Goal: Task Accomplishment & Management: Manage account settings

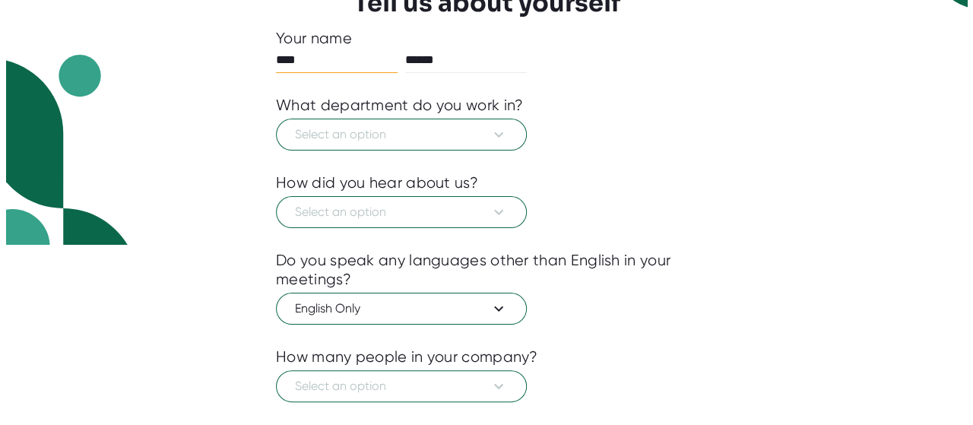
scroll to position [168, 0]
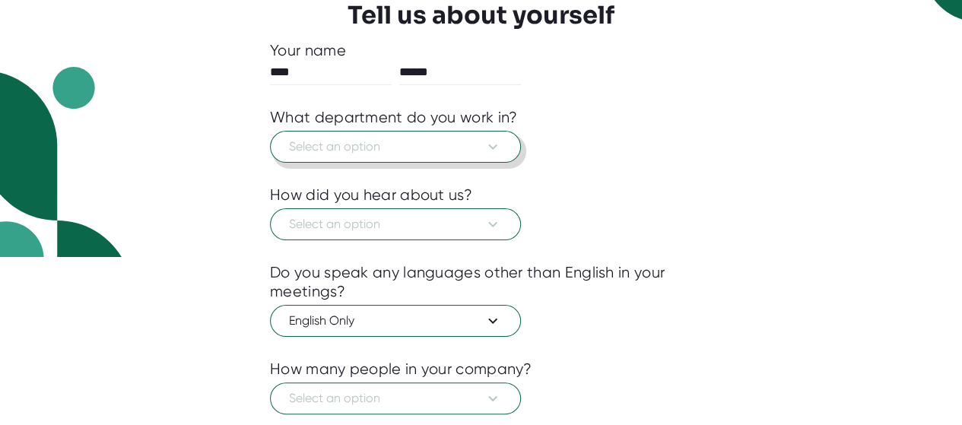
click at [380, 135] on button "Select an option" at bounding box center [395, 147] width 251 height 32
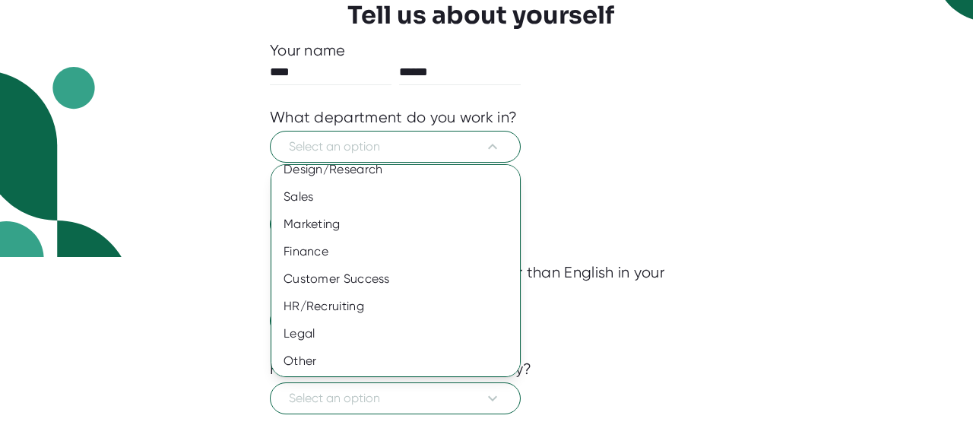
scroll to position [150, 0]
click at [382, 309] on div "HR/Recruiting" at bounding box center [401, 305] width 260 height 27
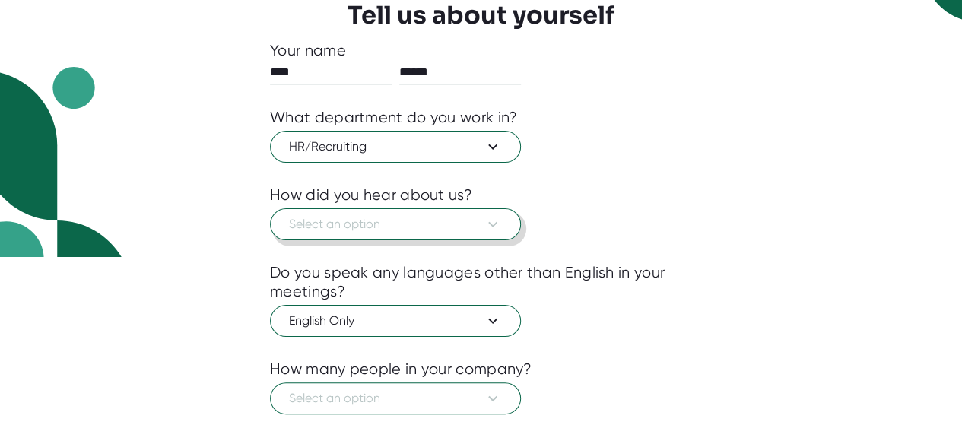
click at [509, 224] on button "Select an option" at bounding box center [395, 224] width 251 height 32
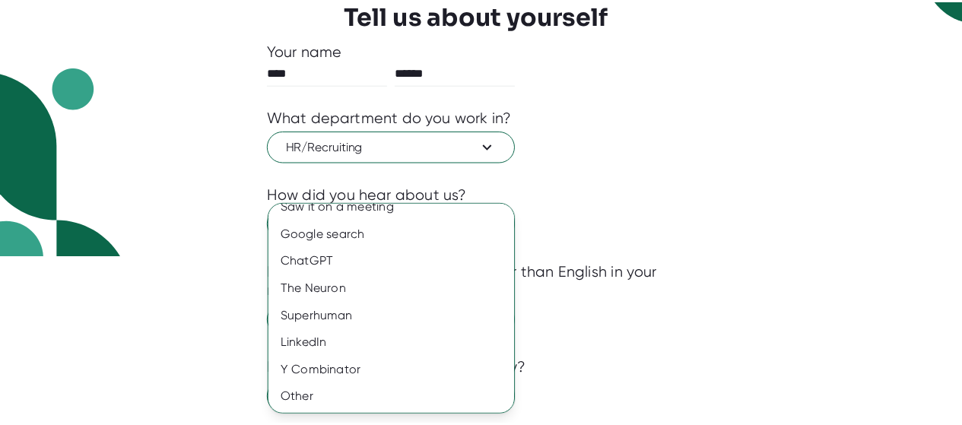
scroll to position [0, 0]
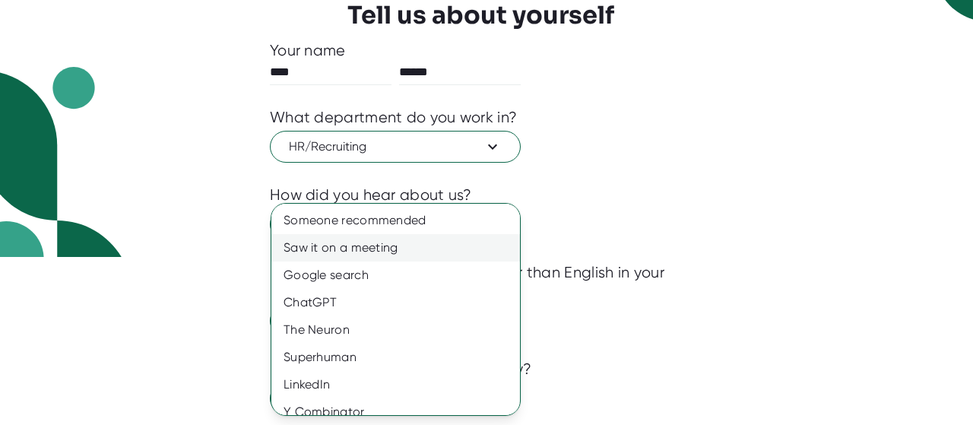
click at [403, 242] on div "Saw it on a meeting" at bounding box center [401, 247] width 260 height 27
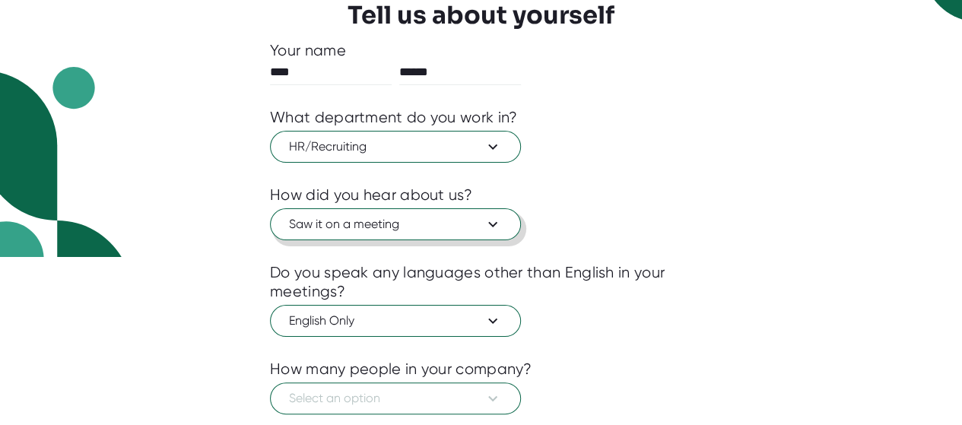
scroll to position [261, 0]
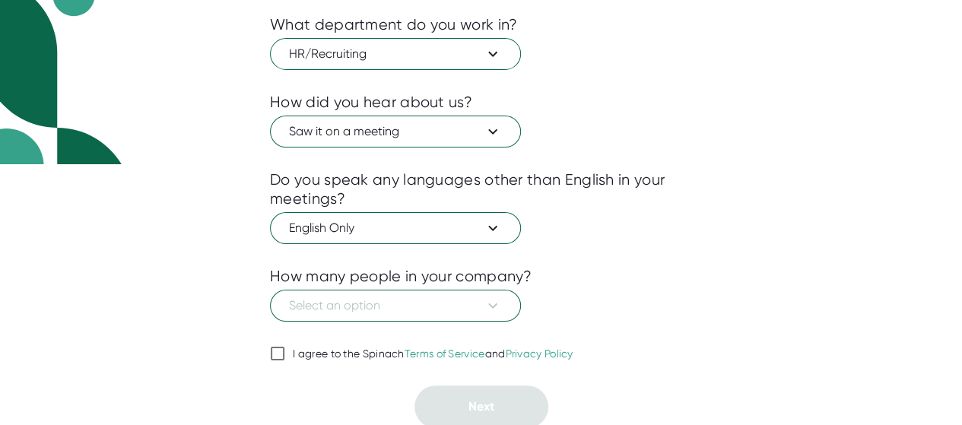
click at [266, 347] on div "1 About 2 Sync Calendar Use Spinach Tell us about yourself Your name **** *****…" at bounding box center [481, 114] width 498 height 630
click at [283, 354] on input "I agree to the Spinach Terms of Service and Privacy Policy" at bounding box center [277, 353] width 15 height 18
checkbox input "true"
click at [487, 300] on icon at bounding box center [493, 306] width 18 height 18
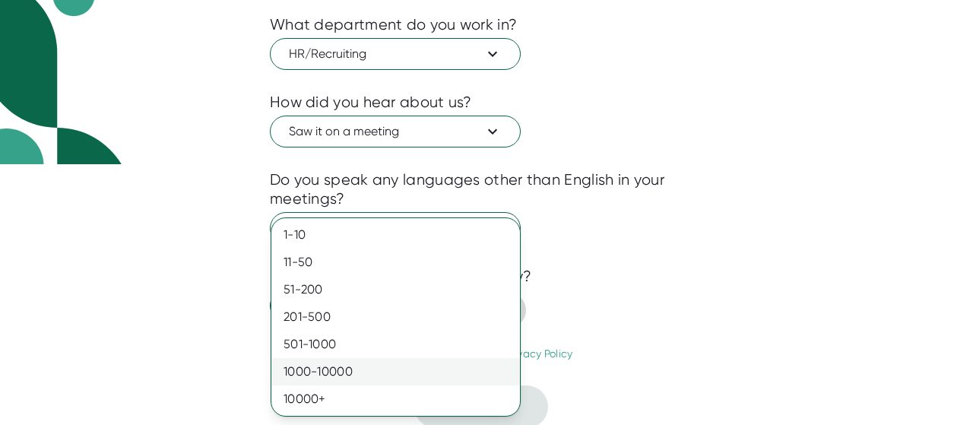
click at [424, 369] on div "1000-10000" at bounding box center [395, 371] width 249 height 27
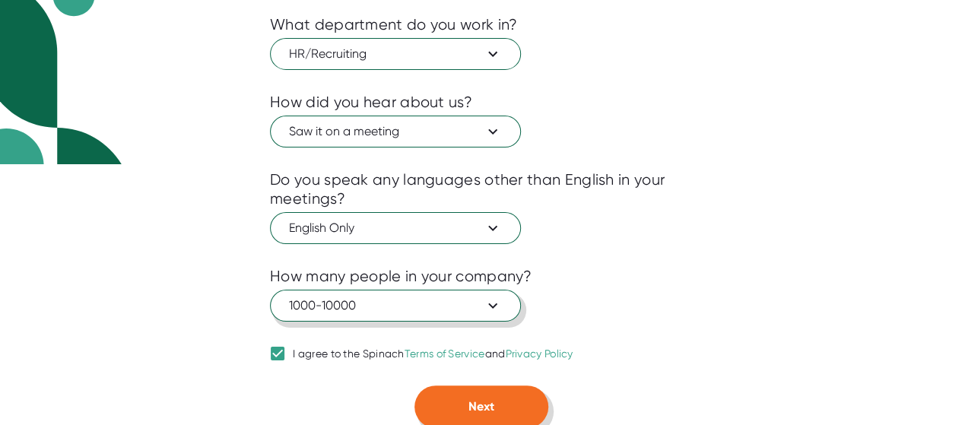
click at [517, 408] on button "Next" at bounding box center [481, 407] width 134 height 43
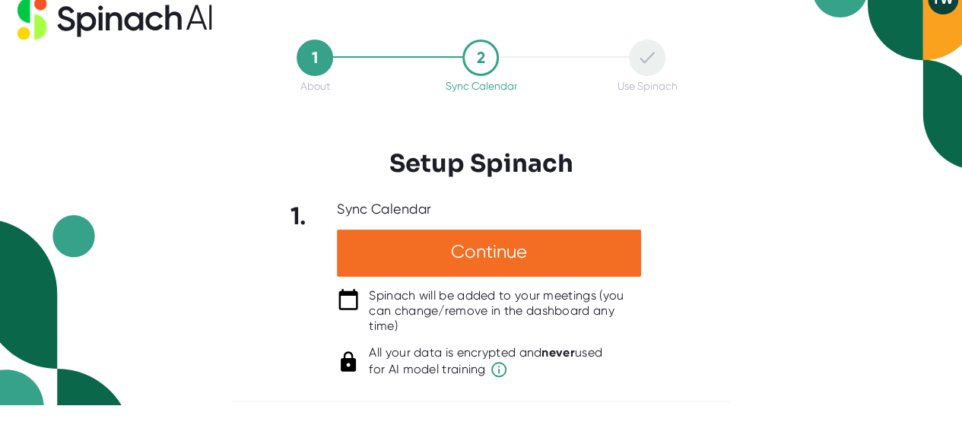
scroll to position [18, 0]
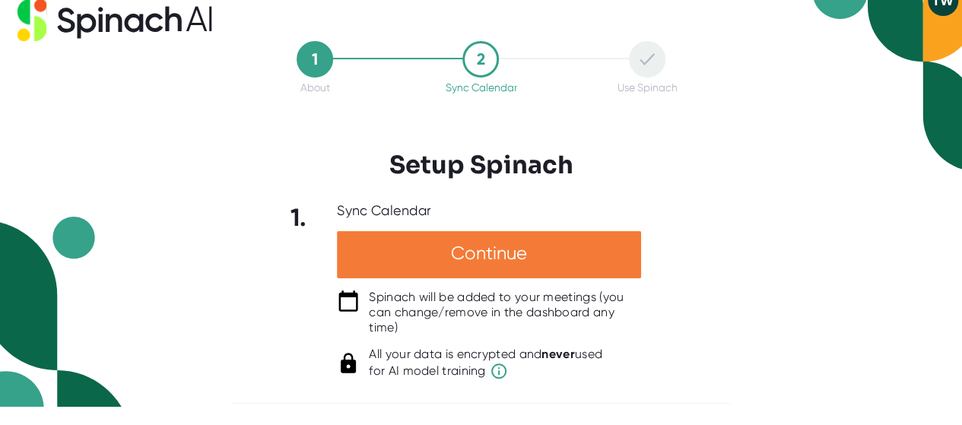
click at [462, 252] on div "Continue" at bounding box center [489, 254] width 304 height 47
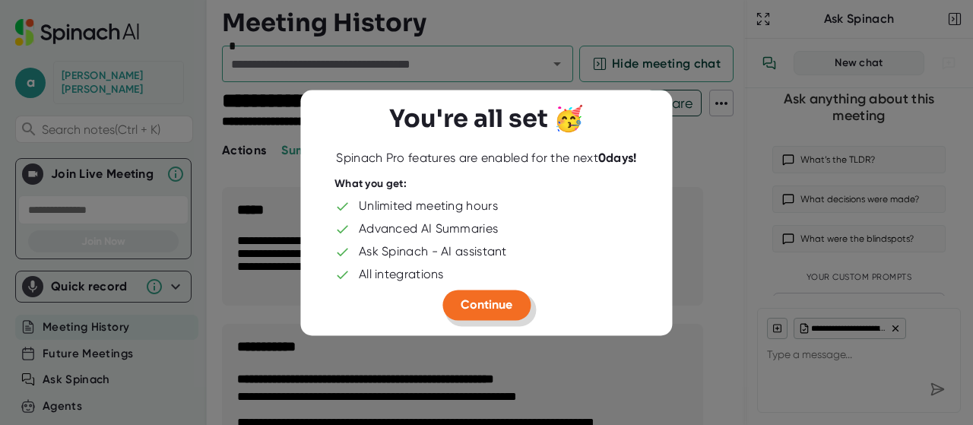
click at [474, 303] on span "Continue" at bounding box center [487, 304] width 52 height 14
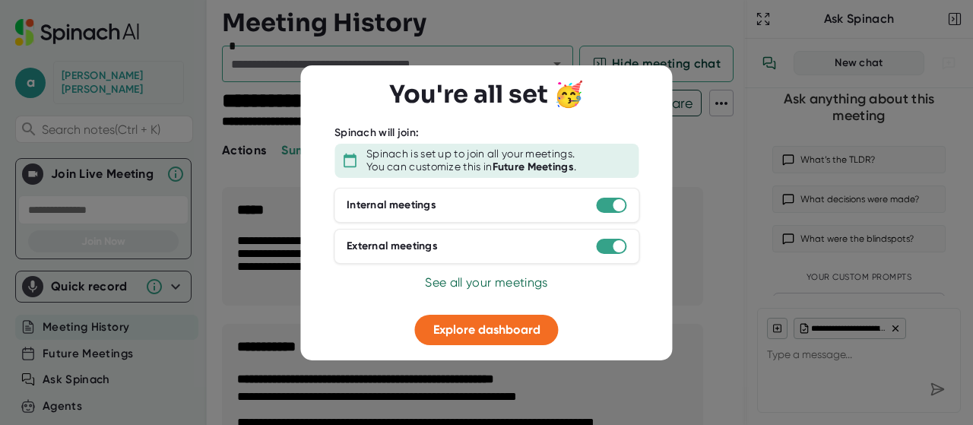
click at [697, 302] on div at bounding box center [486, 212] width 973 height 425
click at [498, 331] on span "Explore dashboard" at bounding box center [486, 329] width 107 height 14
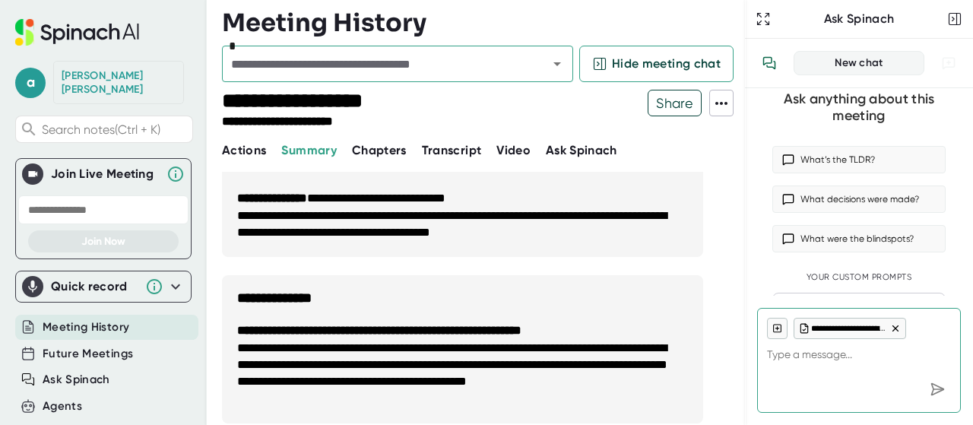
scroll to position [686, 0]
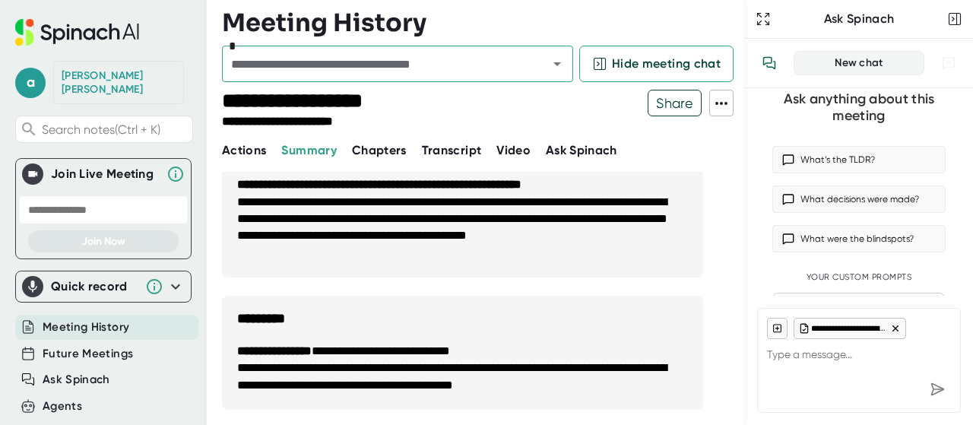
click at [471, 153] on span "Transcript" at bounding box center [452, 150] width 60 height 14
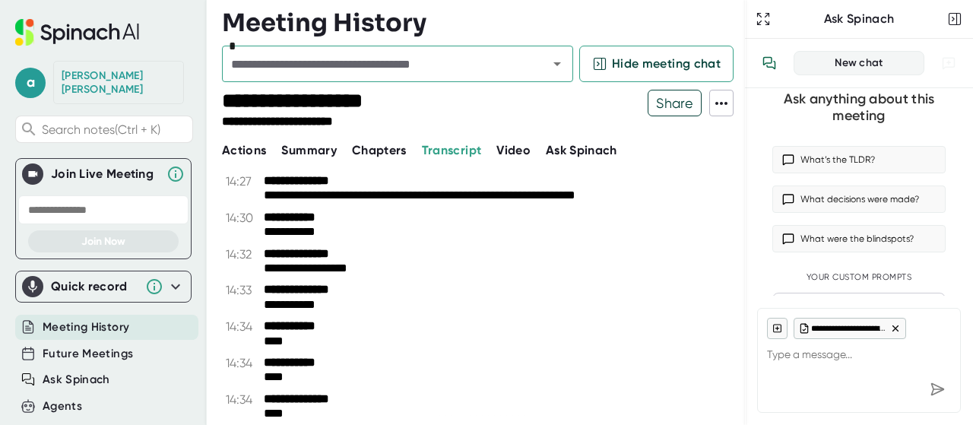
scroll to position [11684, 0]
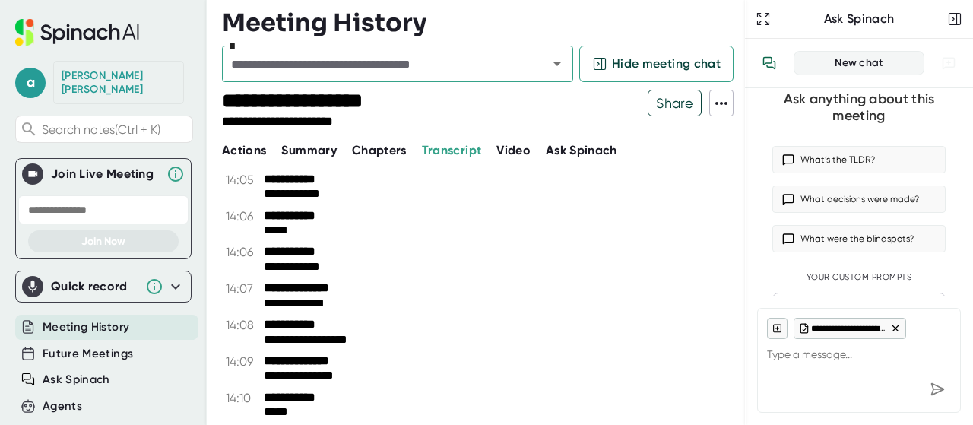
type textarea "x"
